Goal: Complete application form

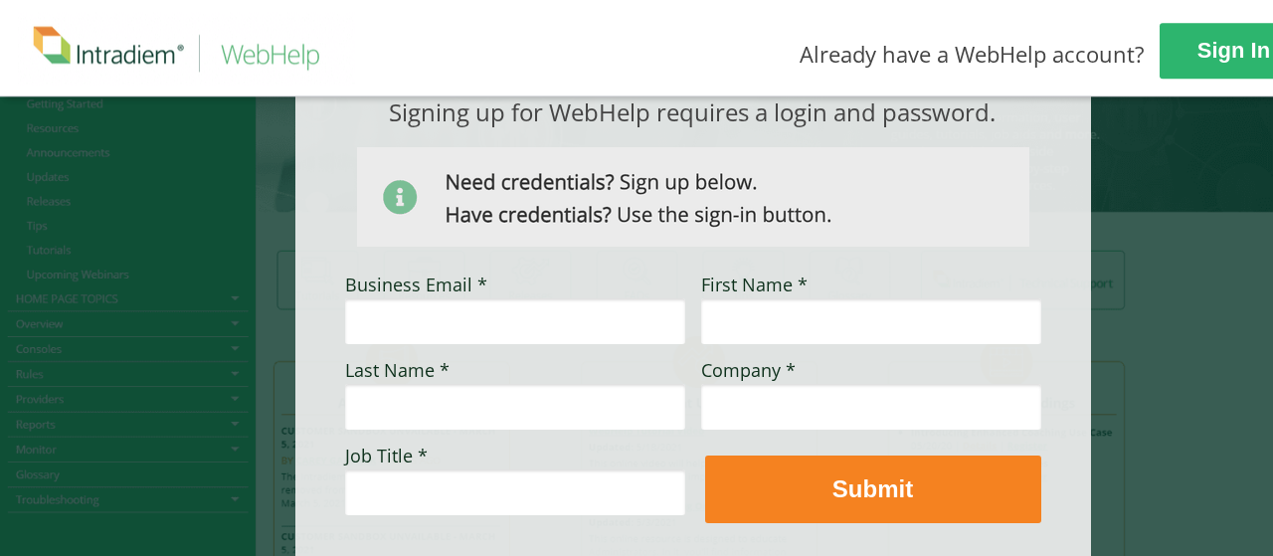
scroll to position [205, 0]
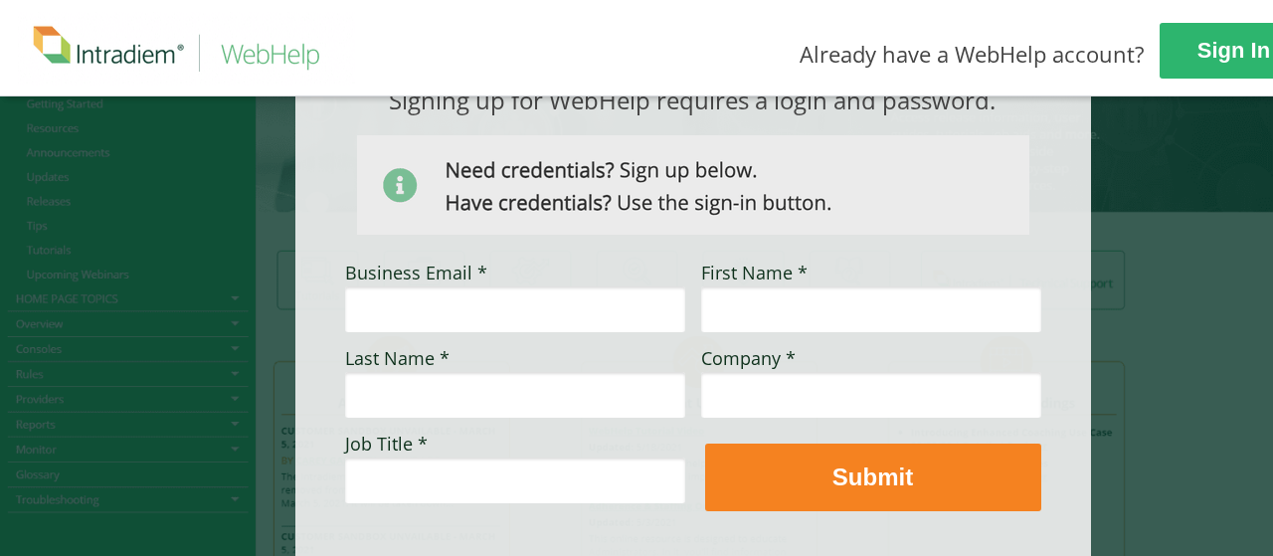
click at [556, 313] on input "Business Email *" at bounding box center [515, 310] width 340 height 46
type input "[PERSON_NAME][EMAIL_ADDRESS][PERSON_NAME][DOMAIN_NAME]"
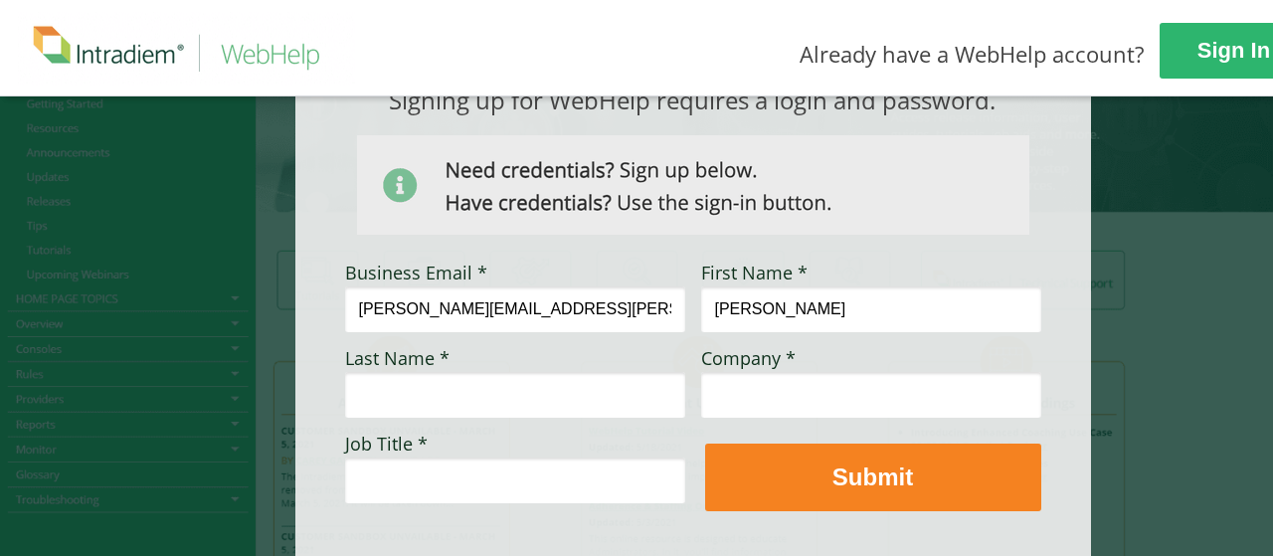
type input "[PERSON_NAME]"
type input "Abegg"
type input "D"
type input "[PERSON_NAME] Enterprises"
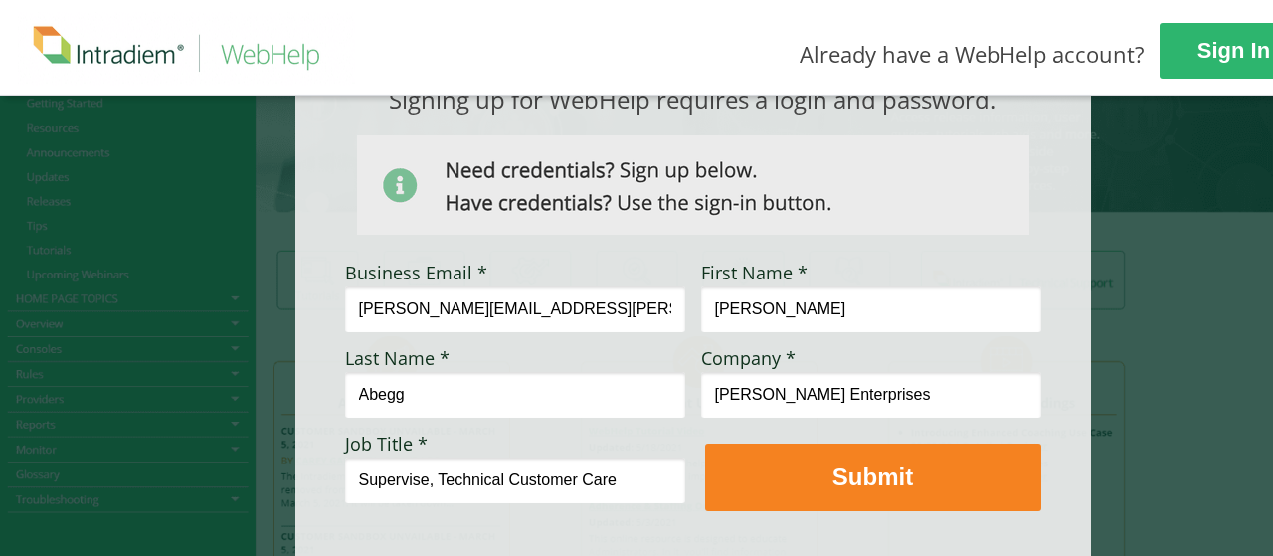
click at [431, 482] on input "Supervise, Technical Customer Care" at bounding box center [515, 481] width 340 height 46
click at [664, 472] on input "Supervisor, Technical Customer Care" at bounding box center [515, 481] width 340 height 46
type input "Supervisor, Technical Customer Care"
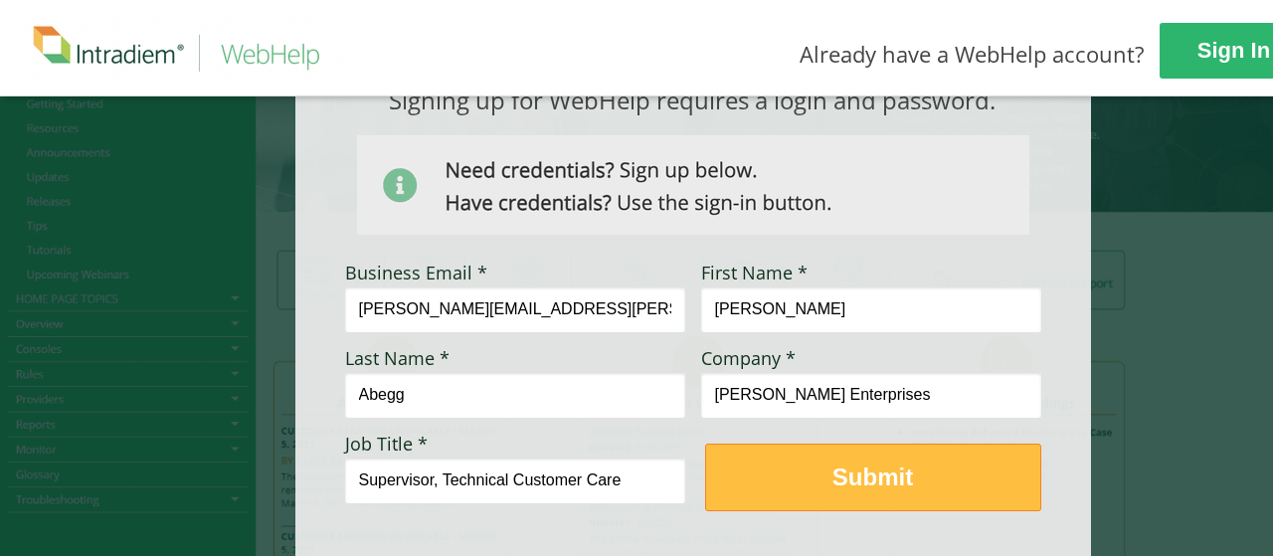
click at [871, 488] on strong "Submit" at bounding box center [873, 477] width 81 height 27
